Goal: Contribute content: Add original content to the website for others to see

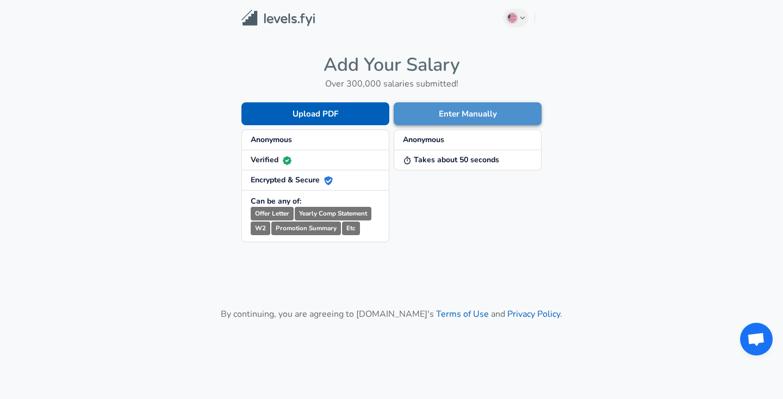
click at [457, 112] on button "Enter Manually" at bounding box center [468, 113] width 148 height 23
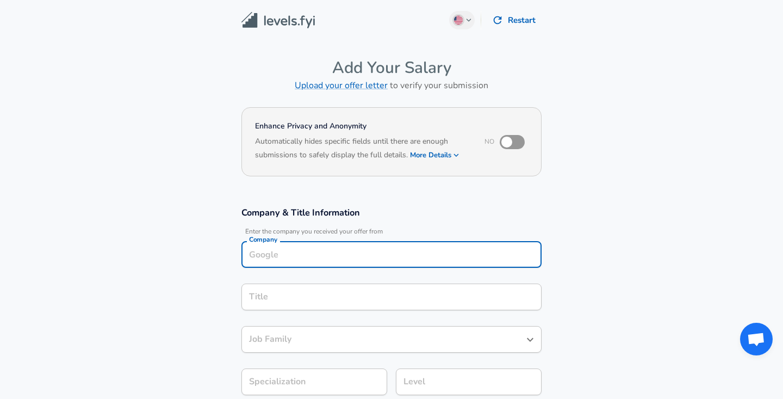
scroll to position [11, 0]
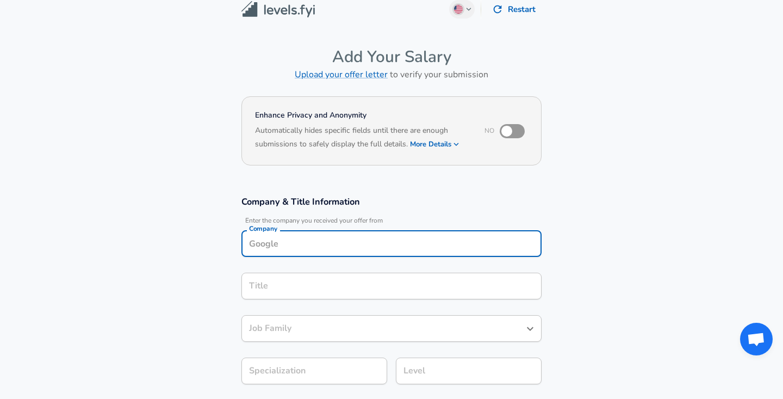
click at [352, 244] on input "Company" at bounding box center [391, 243] width 290 height 17
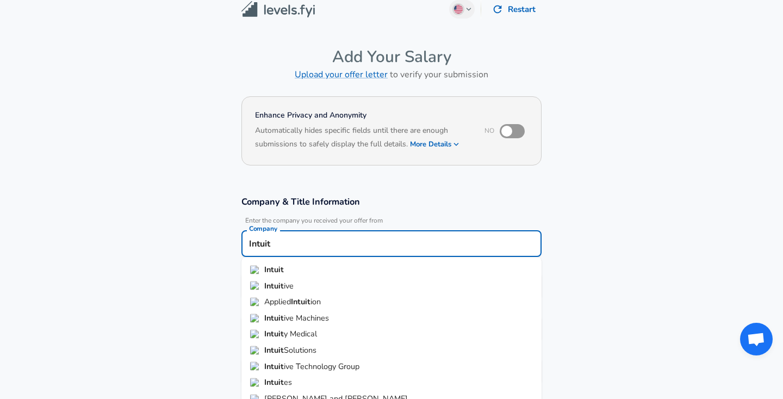
type input "Intuit"
click at [279, 238] on input "Intuit" at bounding box center [391, 243] width 290 height 17
click at [282, 271] on strong "Intuit" at bounding box center [274, 269] width 20 height 11
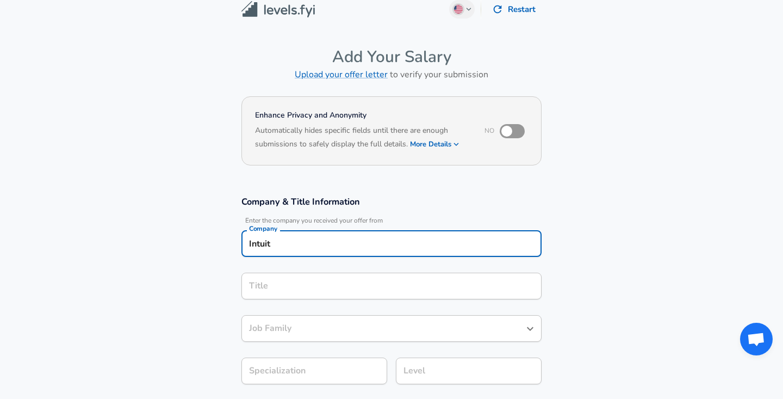
click at [279, 296] on div "Title" at bounding box center [391, 285] width 300 height 27
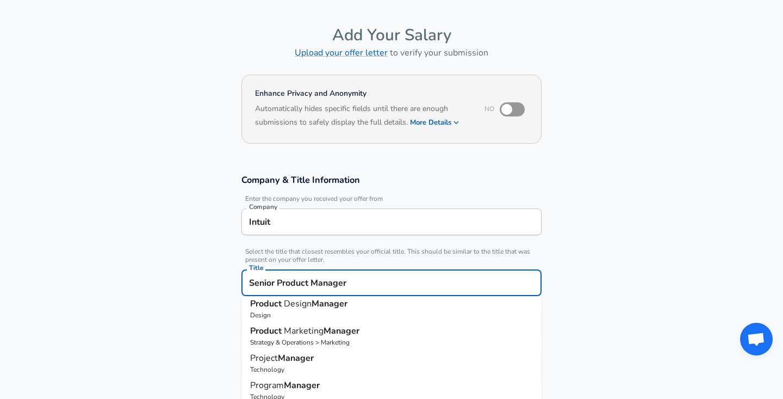
scroll to position [0, 0]
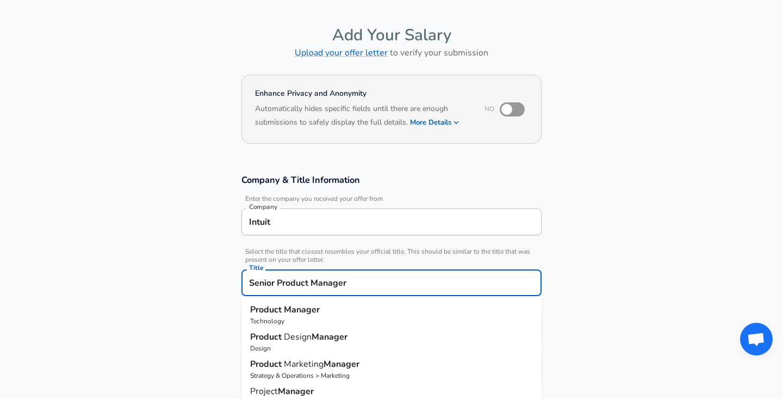
click at [295, 310] on strong "Manager" at bounding box center [302, 309] width 36 height 12
type input "Product Manager"
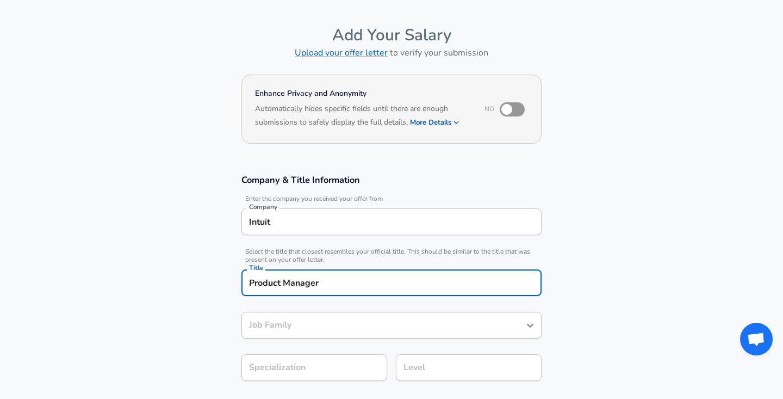
type input "Product Manager"
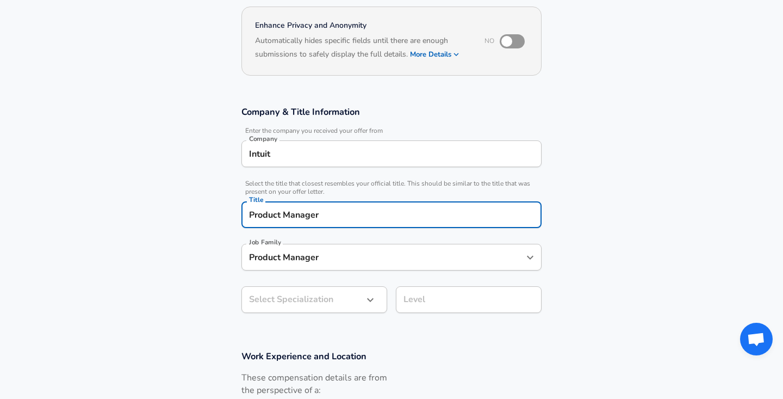
scroll to position [101, 0]
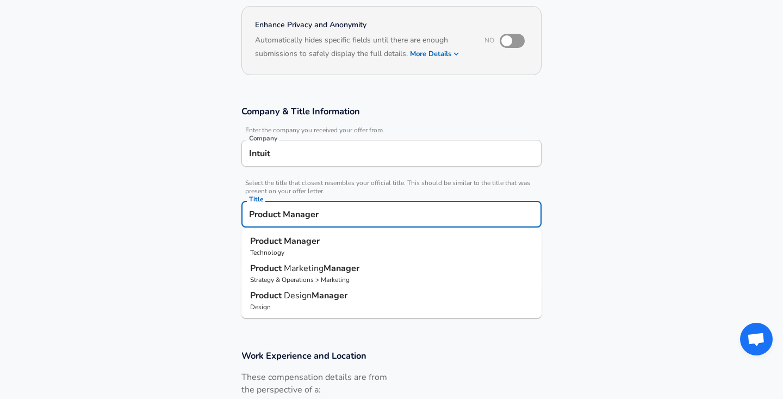
click at [253, 216] on input "Product Manager" at bounding box center [391, 214] width 290 height 17
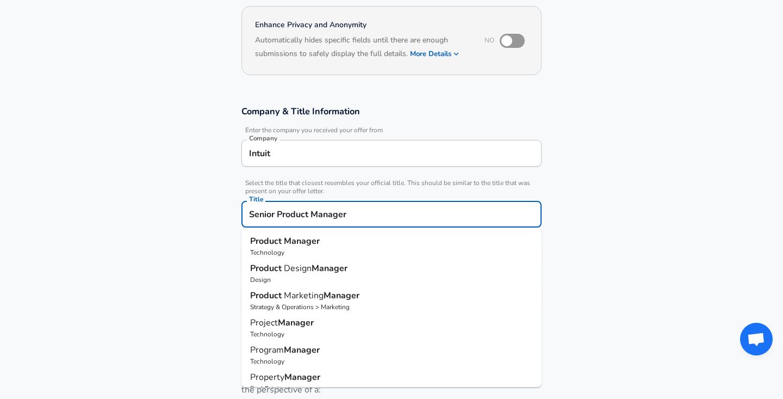
type input "Senior Product Manager"
click at [141, 233] on section "Company & Title Information Enter the company you received your offer from Comp…" at bounding box center [391, 214] width 783 height 244
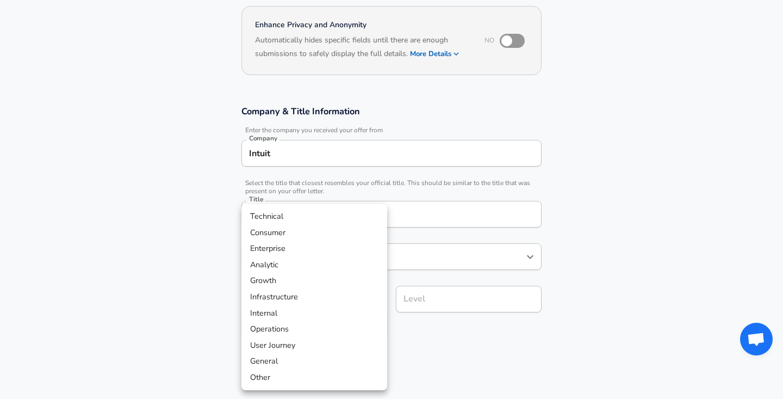
click at [280, 297] on body "English ([GEOGRAPHIC_DATA]) Change Restart Add Your Salary Upload your offer le…" at bounding box center [391, 98] width 783 height 399
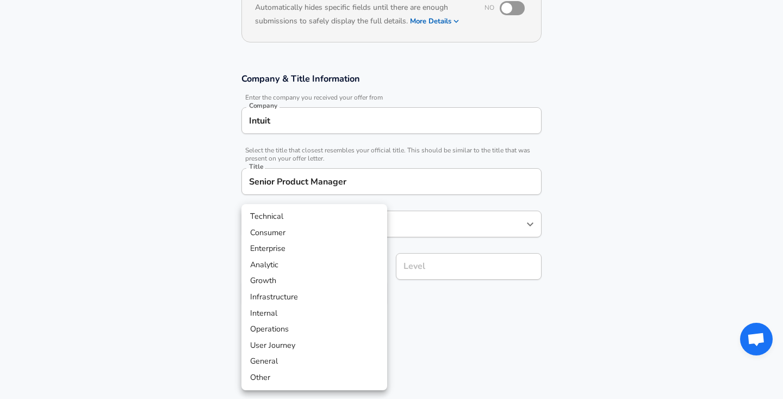
click at [164, 229] on div at bounding box center [391, 199] width 783 height 399
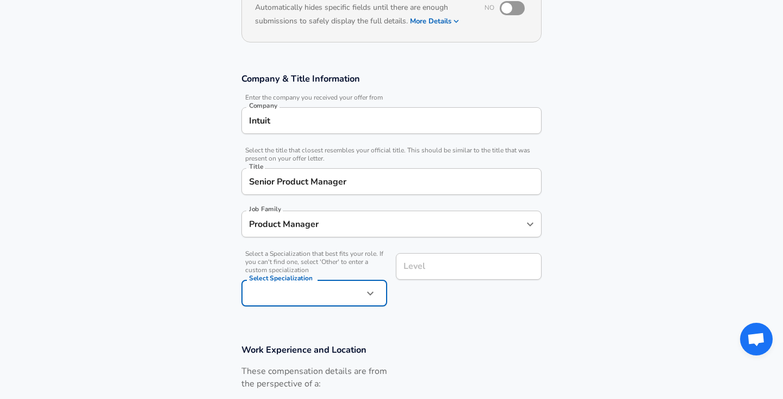
click at [477, 285] on div "Level Level" at bounding box center [469, 265] width 146 height 42
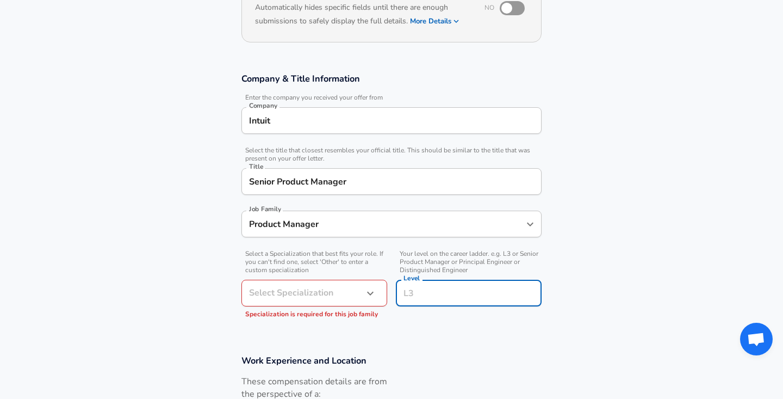
scroll to position [155, 0]
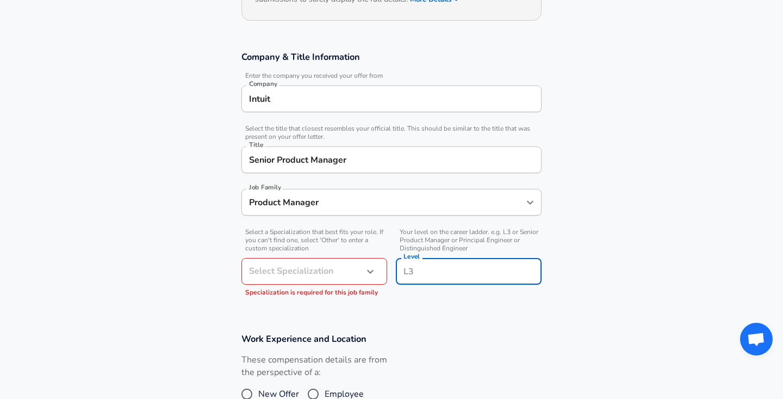
click at [463, 341] on h3 "Work Experience and Location" at bounding box center [391, 338] width 300 height 13
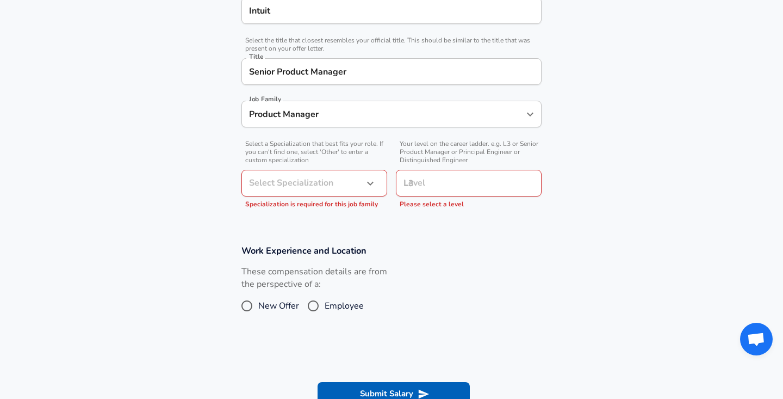
scroll to position [245, 0]
click at [433, 178] on input "Level" at bounding box center [469, 181] width 136 height 17
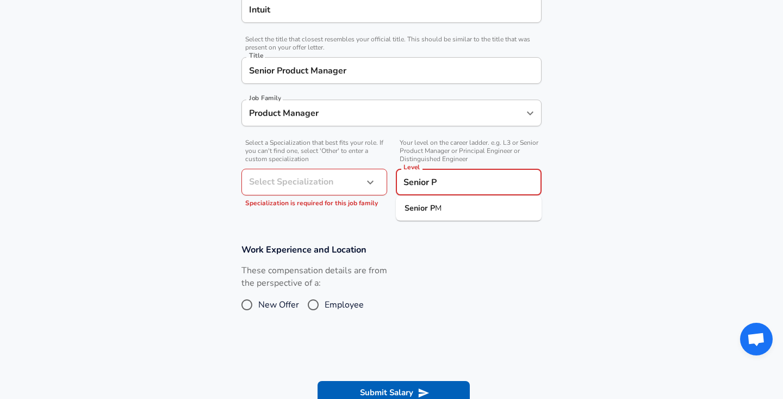
click at [471, 210] on li "Senior P M" at bounding box center [469, 208] width 146 height 16
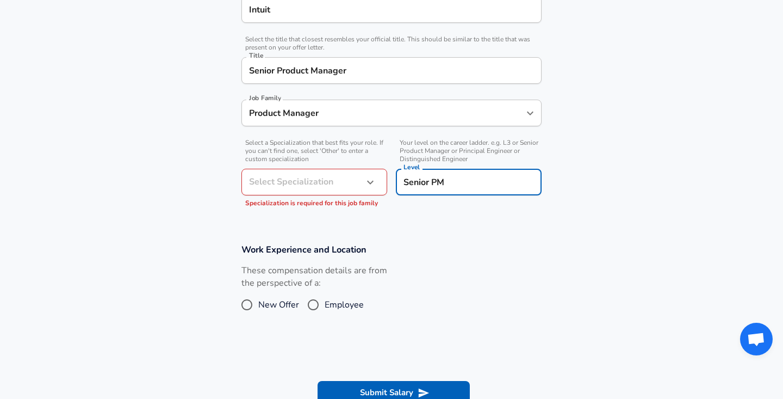
type input "Senior PM"
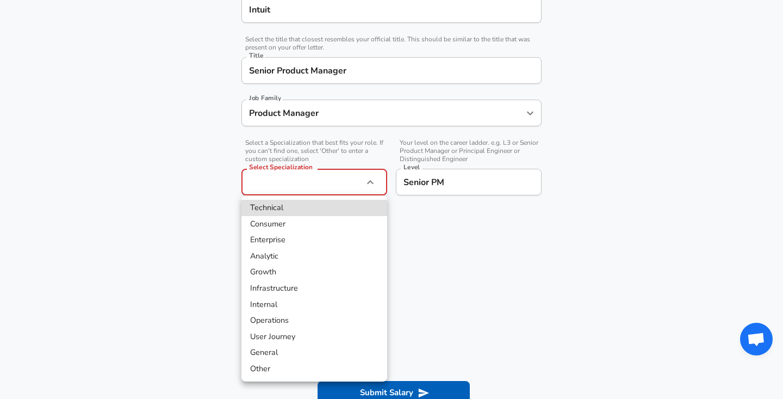
click at [297, 221] on li "Consumer" at bounding box center [314, 224] width 146 height 16
type input "Consumer"
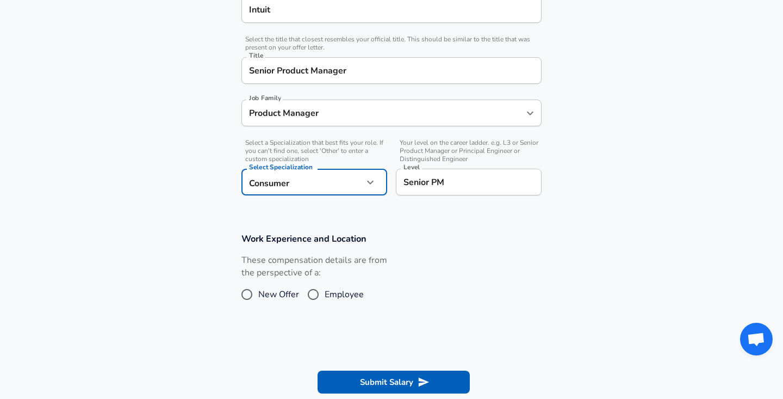
click at [340, 298] on span "Employee" at bounding box center [344, 294] width 39 height 13
click at [325, 298] on input "Employee" at bounding box center [313, 293] width 23 height 17
radio input "true"
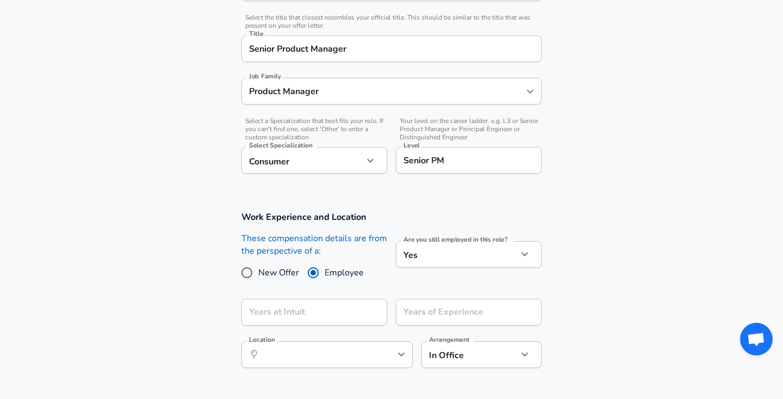
scroll to position [267, 0]
click at [356, 302] on input "Years at Intuit" at bounding box center [302, 311] width 122 height 27
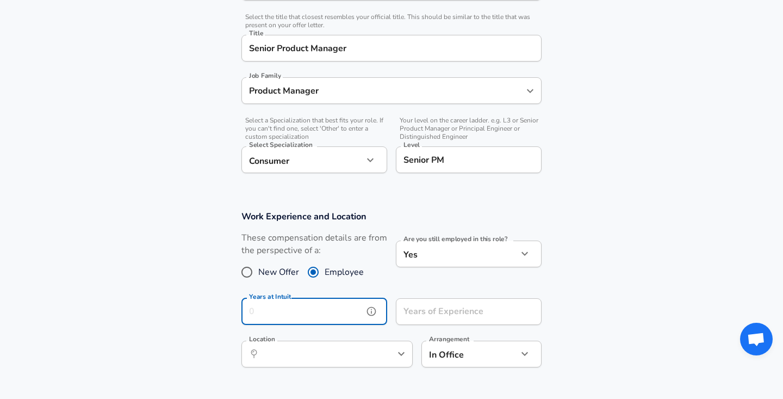
type input "3"
type input "2"
click at [414, 314] on div "Years of Experience Years of Experience" at bounding box center [469, 312] width 146 height 29
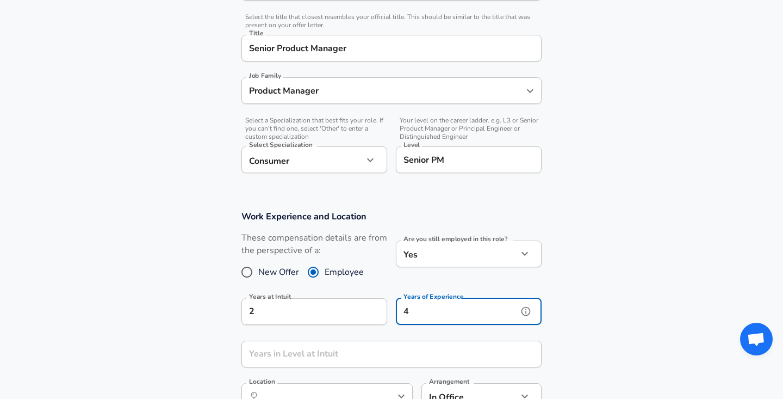
type input "4"
click at [412, 344] on input "Years in Level at Intuit" at bounding box center [379, 353] width 276 height 27
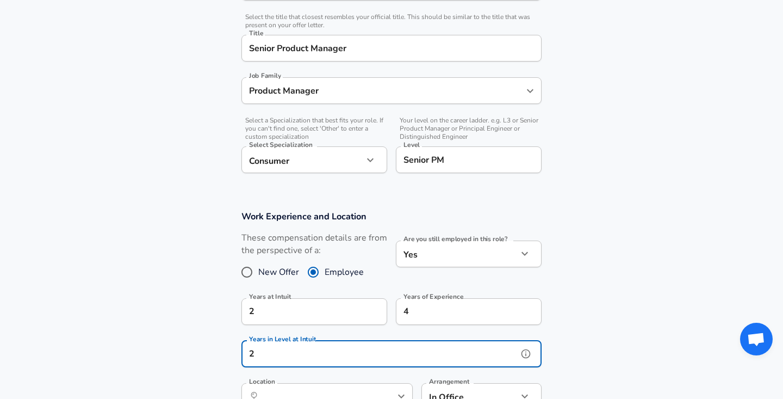
type input "2"
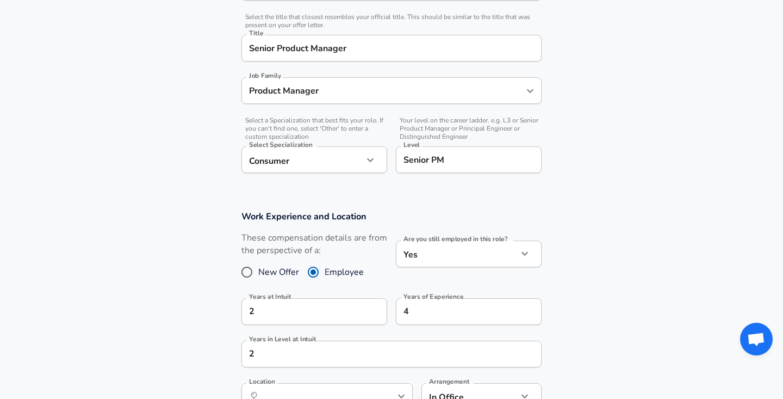
click at [182, 313] on section "Work Experience and Location These compensation details are from the perspectiv…" at bounding box center [391, 315] width 783 height 236
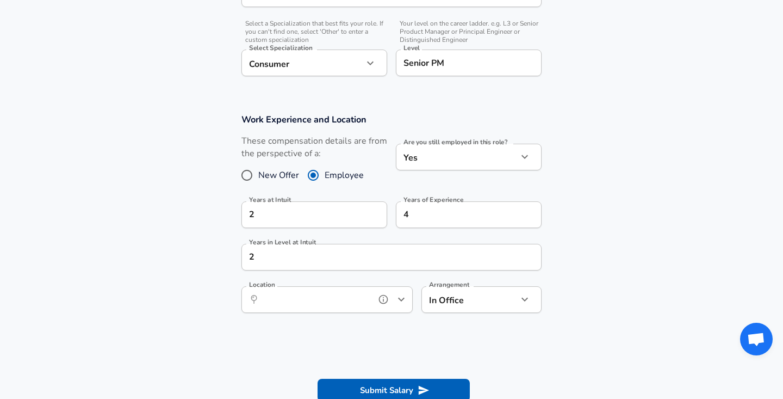
click at [272, 296] on input "Location" at bounding box center [314, 299] width 111 height 17
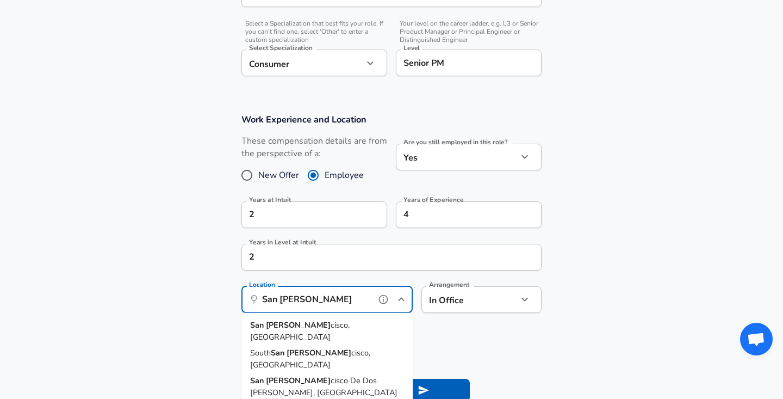
click at [301, 322] on span "cisco, [GEOGRAPHIC_DATA]" at bounding box center [299, 330] width 99 height 23
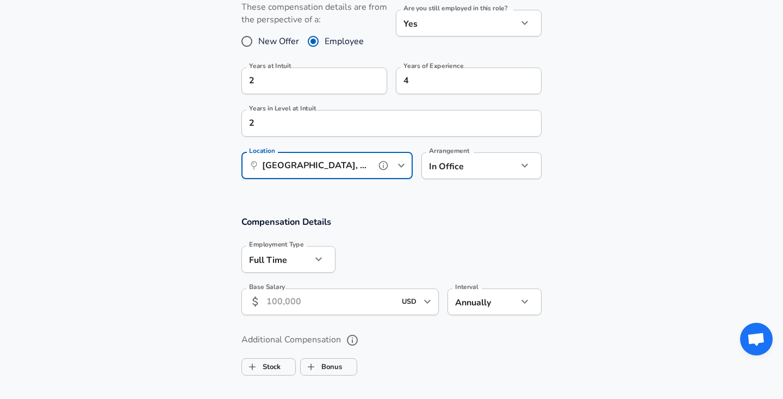
scroll to position [500, 0]
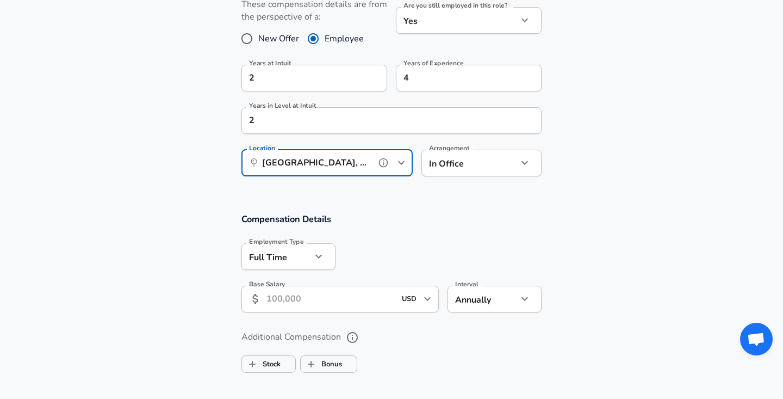
type input "[GEOGRAPHIC_DATA], [GEOGRAPHIC_DATA]"
click at [340, 298] on input "Base Salary" at bounding box center [330, 298] width 129 height 27
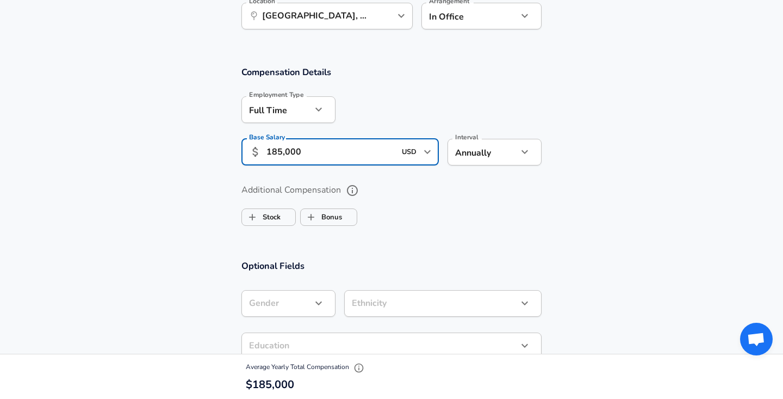
scroll to position [657, 0]
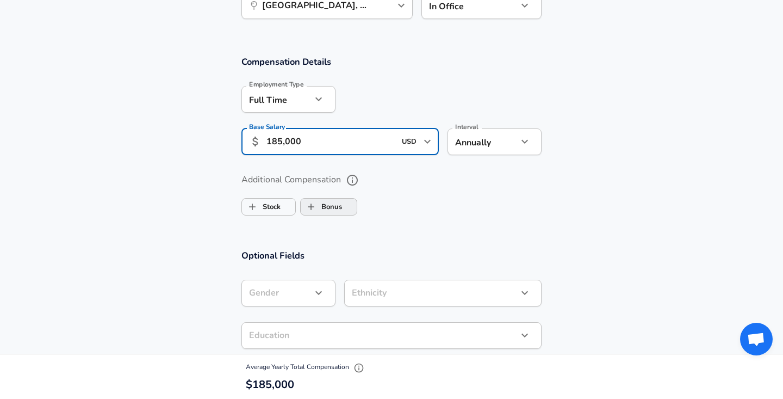
type input "185,000"
click at [333, 204] on label "Bonus" at bounding box center [321, 206] width 41 height 21
checkbox input "true"
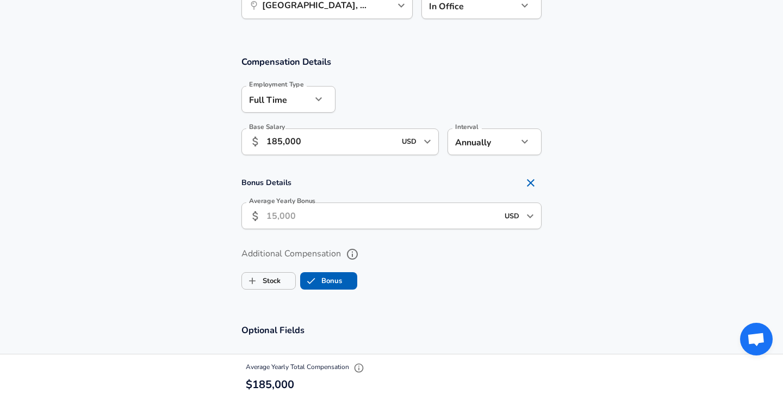
click at [289, 214] on input "Average Yearly Bonus" at bounding box center [382, 215] width 232 height 27
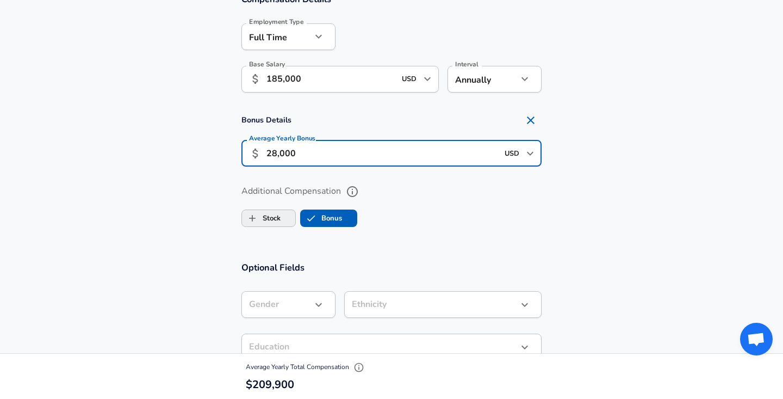
scroll to position [743, 0]
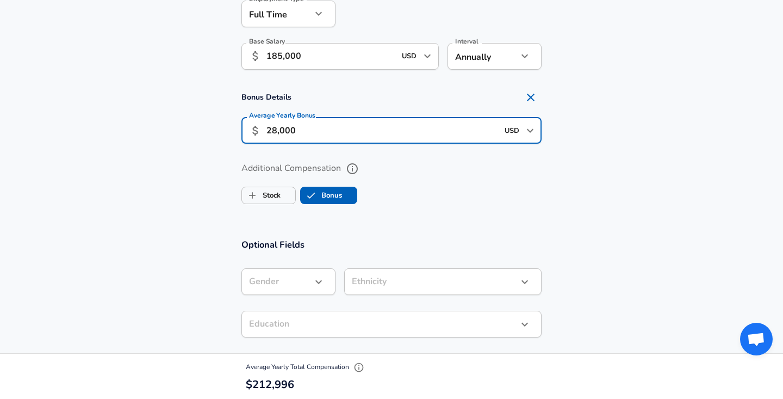
type input "28,000"
click at [265, 191] on label "Stock" at bounding box center [261, 195] width 39 height 21
checkbox input "true"
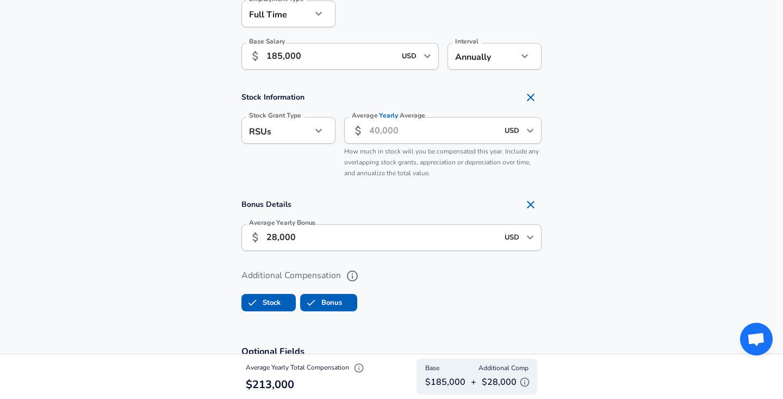
click at [380, 136] on input "Average Yearly Average" at bounding box center [433, 130] width 129 height 27
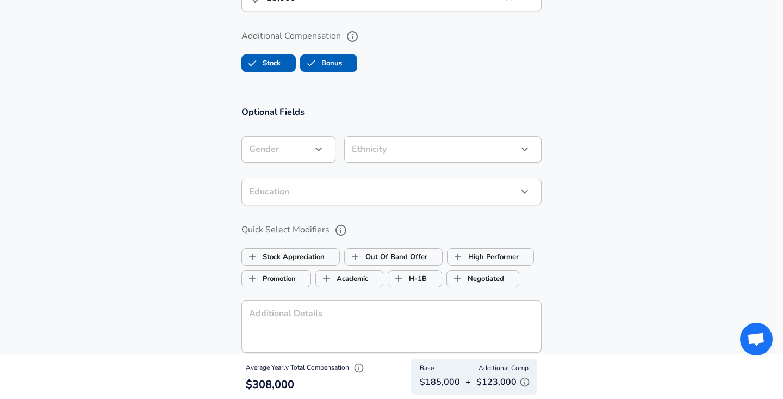
scroll to position [1001, 0]
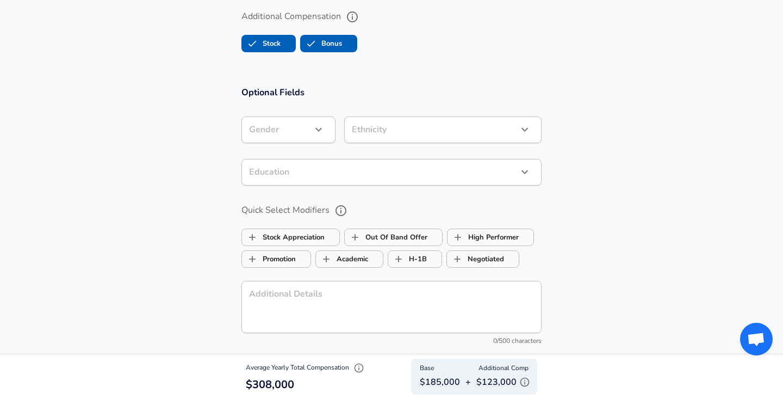
type input "95,000"
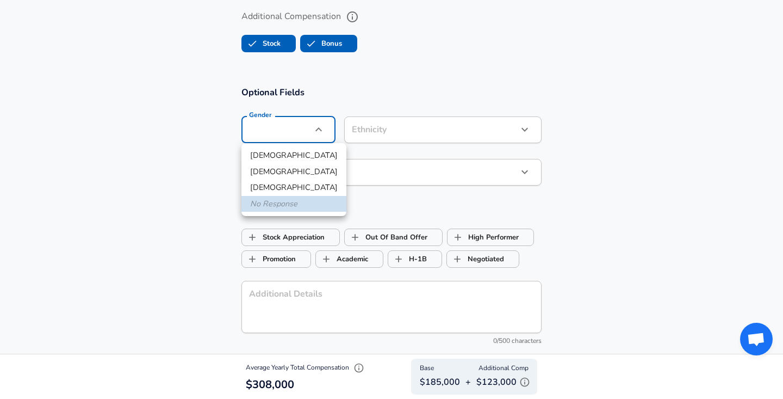
click at [295, 169] on li "[DEMOGRAPHIC_DATA]" at bounding box center [293, 172] width 105 height 16
type input "[DEMOGRAPHIC_DATA]"
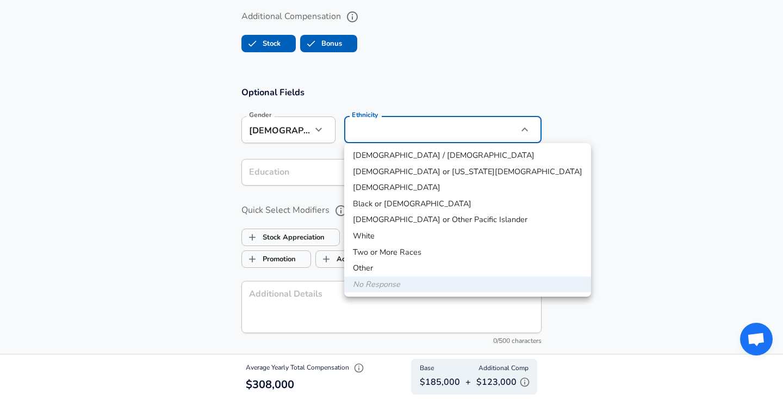
click at [388, 232] on li "White" at bounding box center [467, 236] width 247 height 16
type input "White"
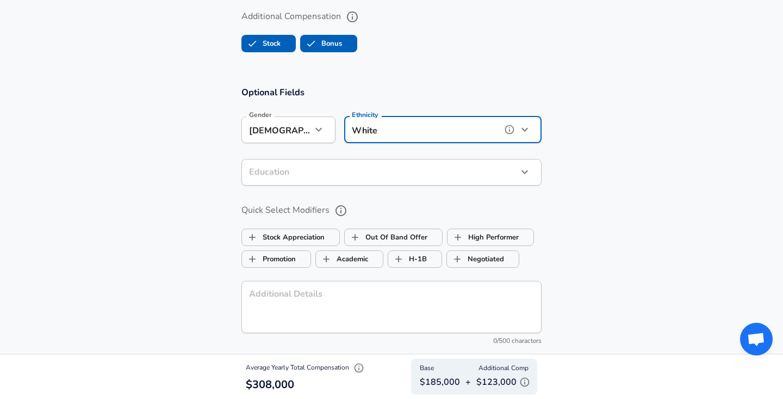
scroll to position [1045, 0]
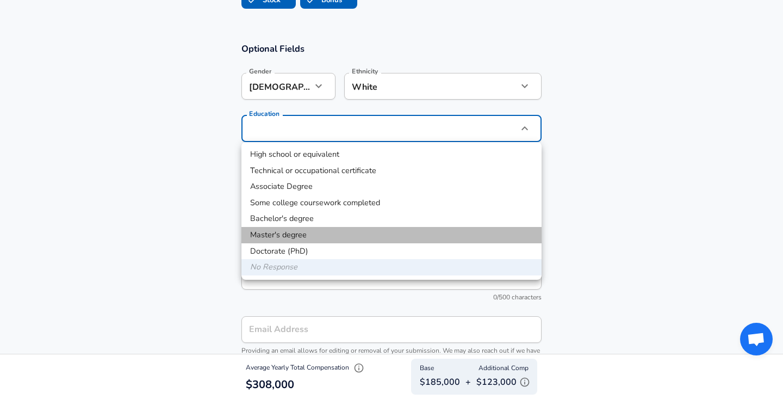
click at [316, 233] on li "Master's degree" at bounding box center [391, 235] width 300 height 16
type input "Masters degree"
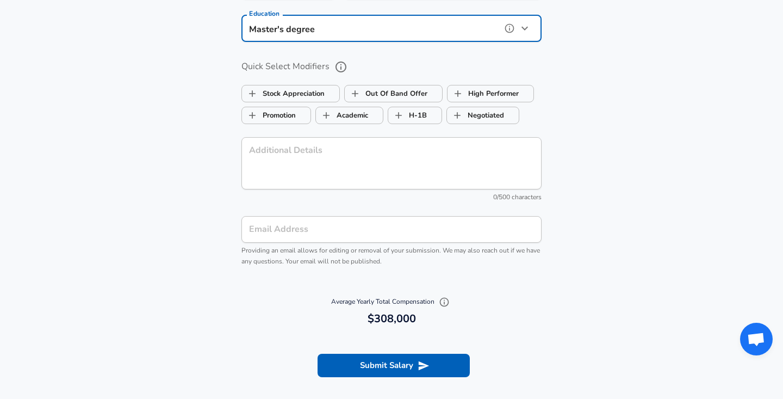
scroll to position [1146, 0]
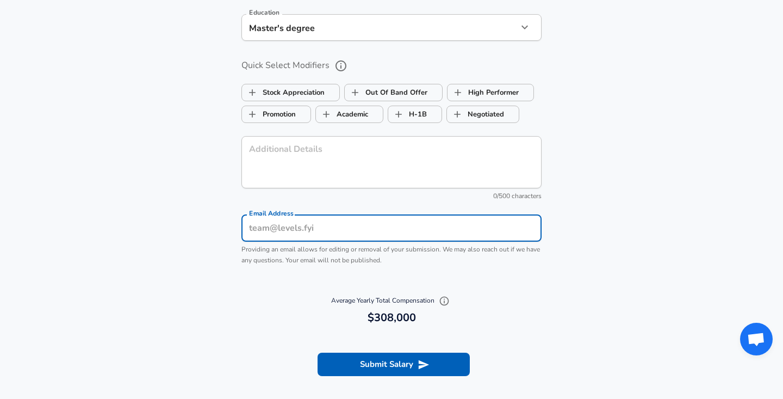
click at [346, 234] on input "Email Address" at bounding box center [391, 228] width 300 height 27
type input "[EMAIL_ADDRESS][DOMAIN_NAME]"
type input "White"
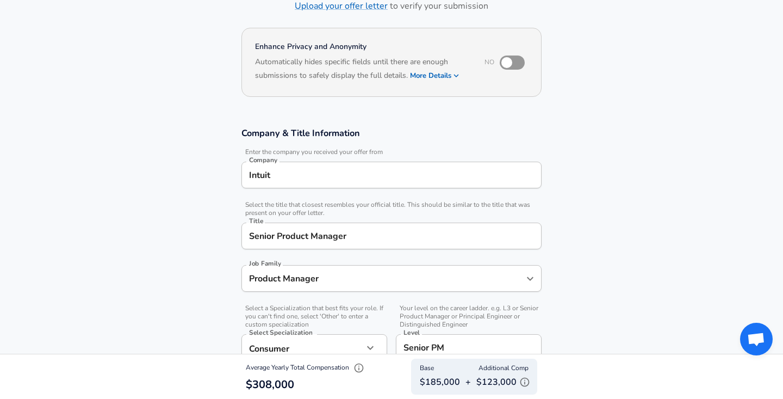
scroll to position [54, 0]
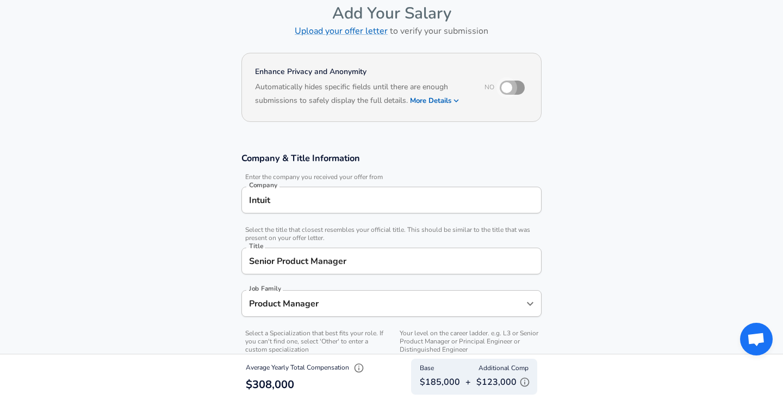
click at [506, 90] on input "checkbox" at bounding box center [507, 87] width 62 height 21
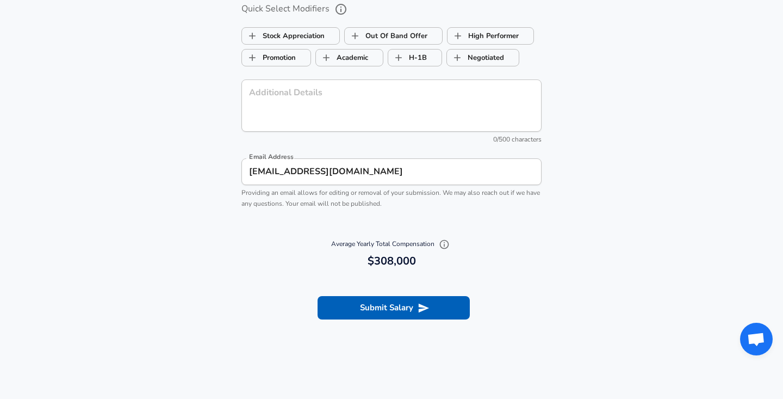
scroll to position [1258, 0]
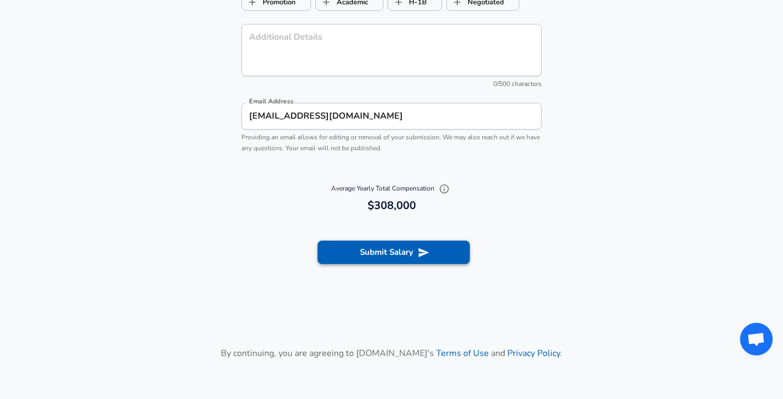
click at [375, 257] on button "Submit Salary" at bounding box center [394, 251] width 152 height 23
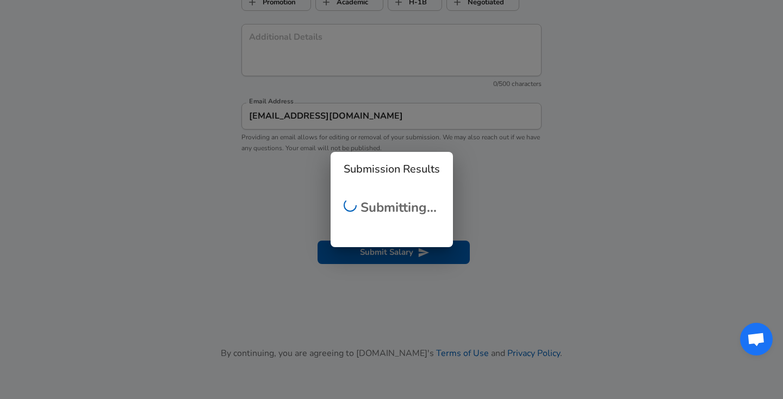
checkbox input "false"
